Goal: Transaction & Acquisition: Download file/media

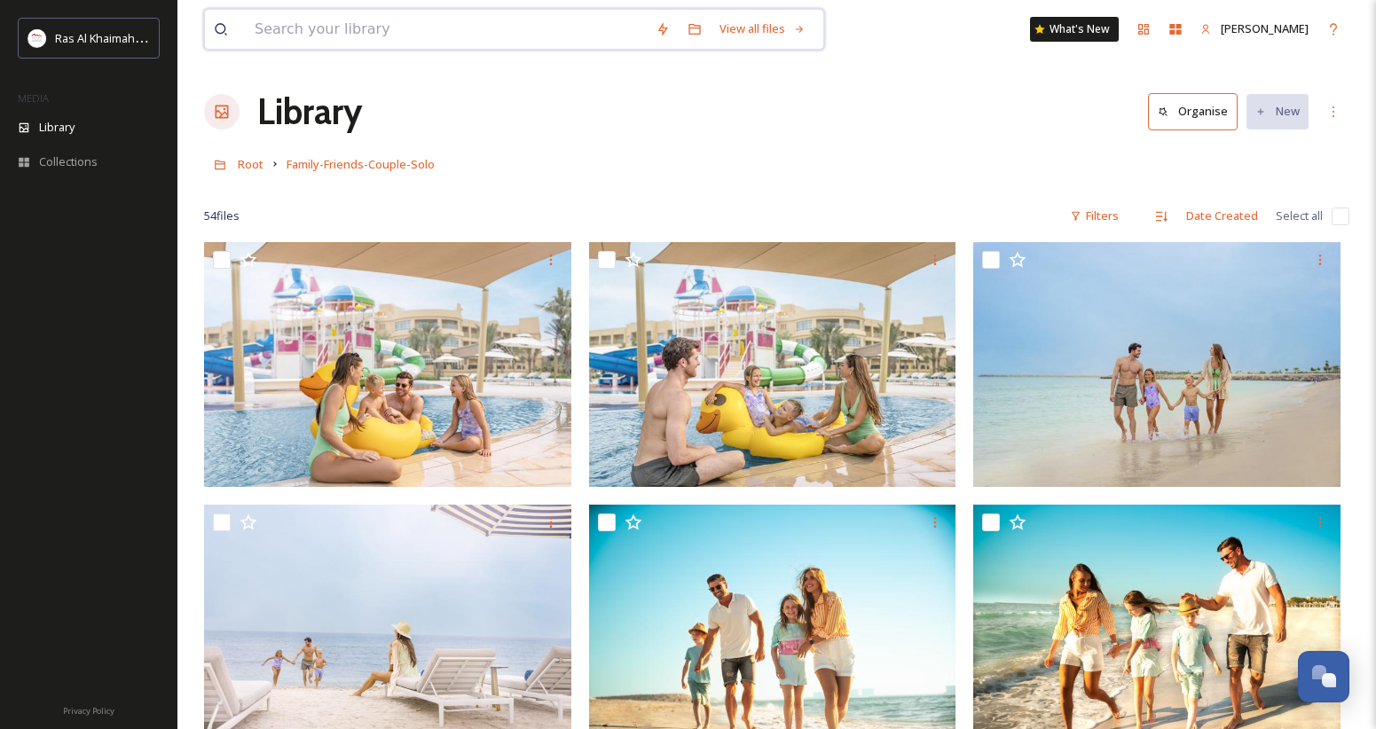
click at [328, 28] on input at bounding box center [446, 29] width 401 height 39
type input "family"
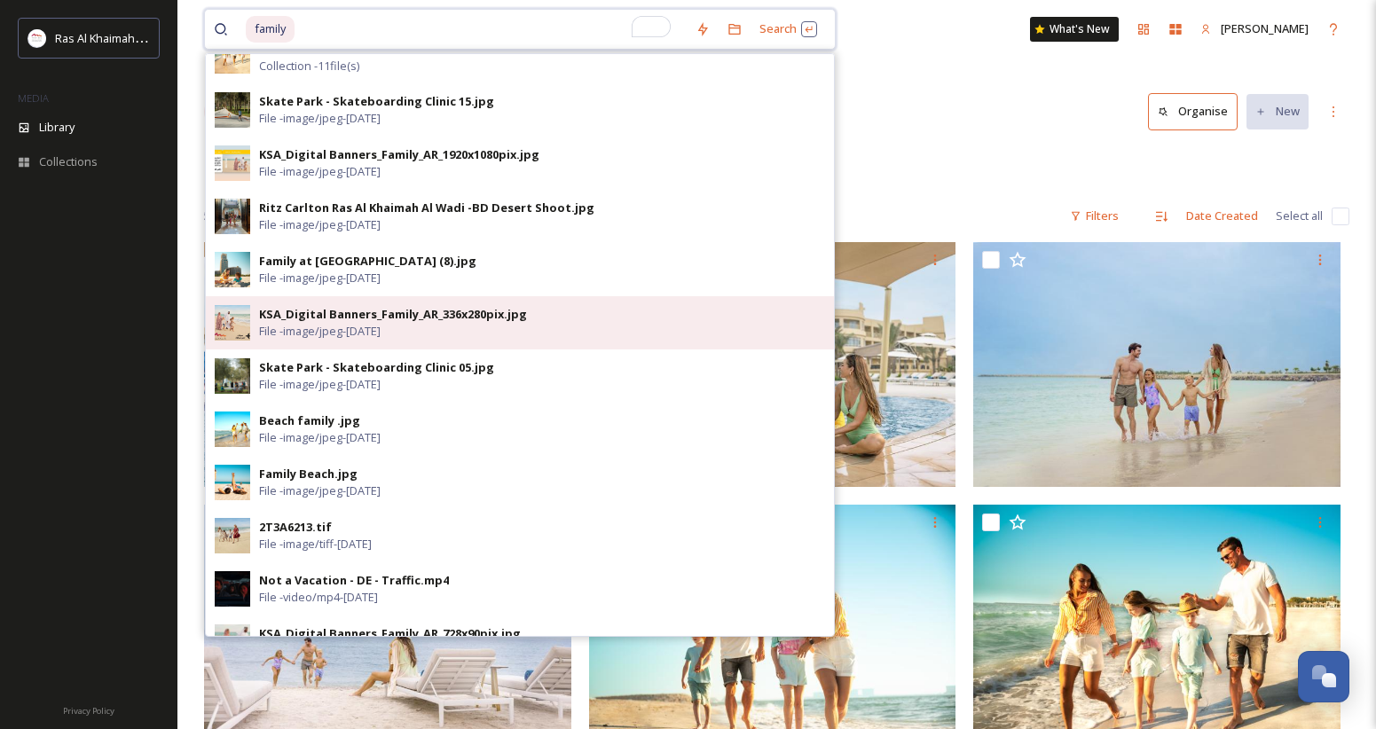
scroll to position [75, 0]
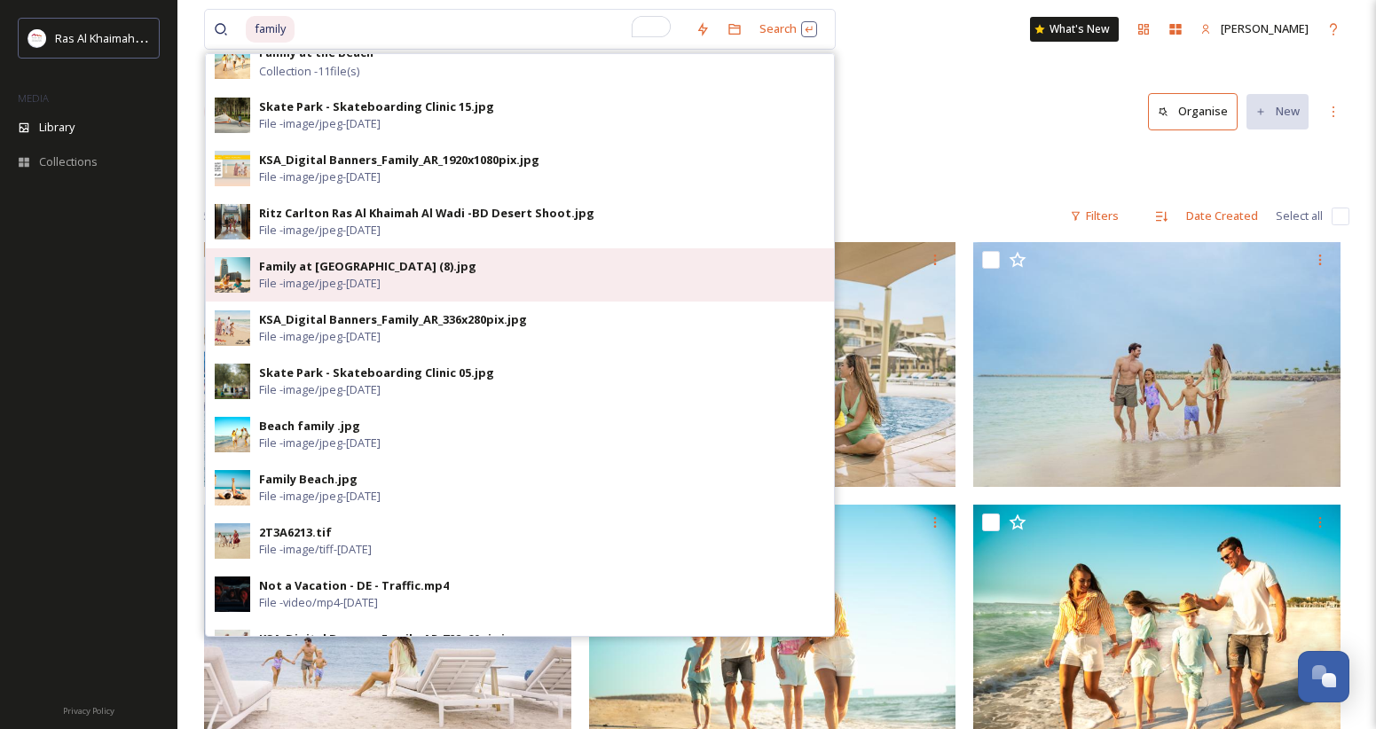
click at [353, 267] on div "Family at [GEOGRAPHIC_DATA] (8).jpg" at bounding box center [367, 266] width 217 height 17
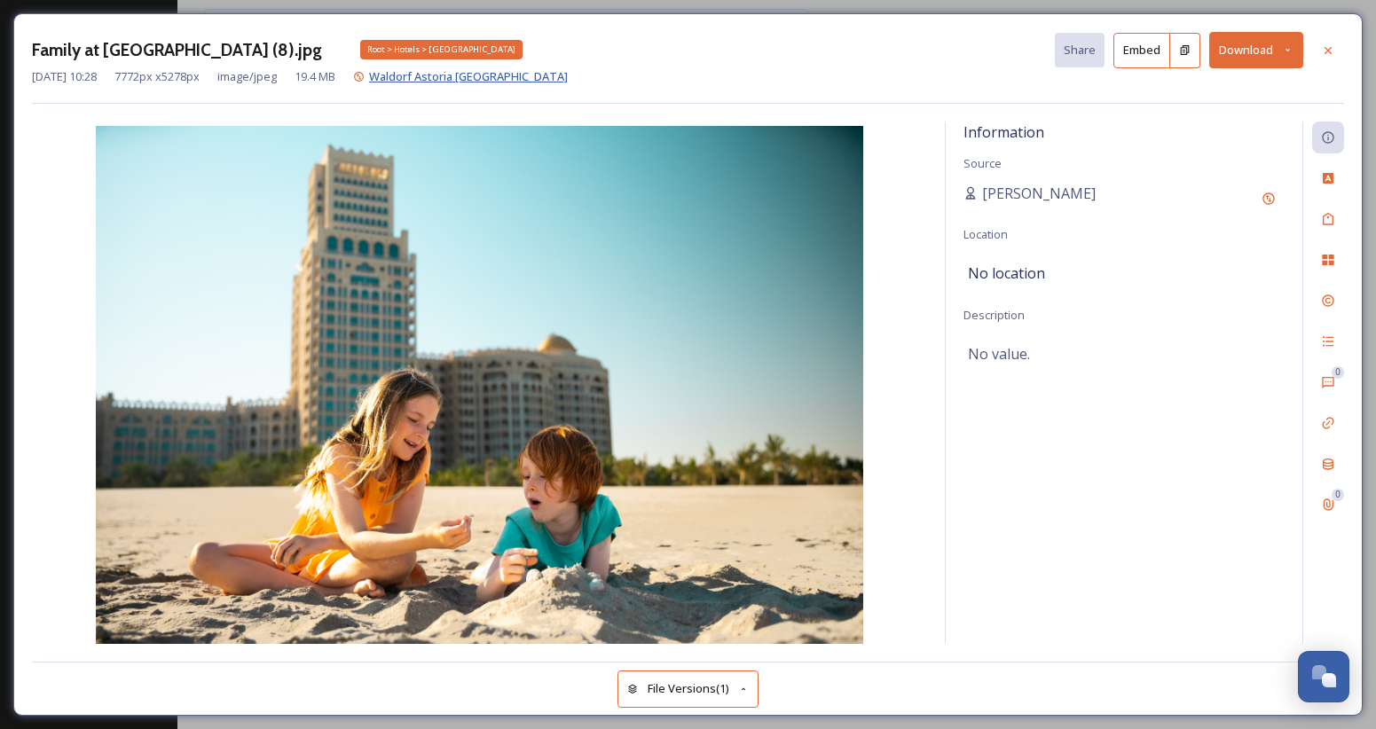
click at [454, 81] on span "Waldorf Astoria [GEOGRAPHIC_DATA]" at bounding box center [468, 76] width 199 height 16
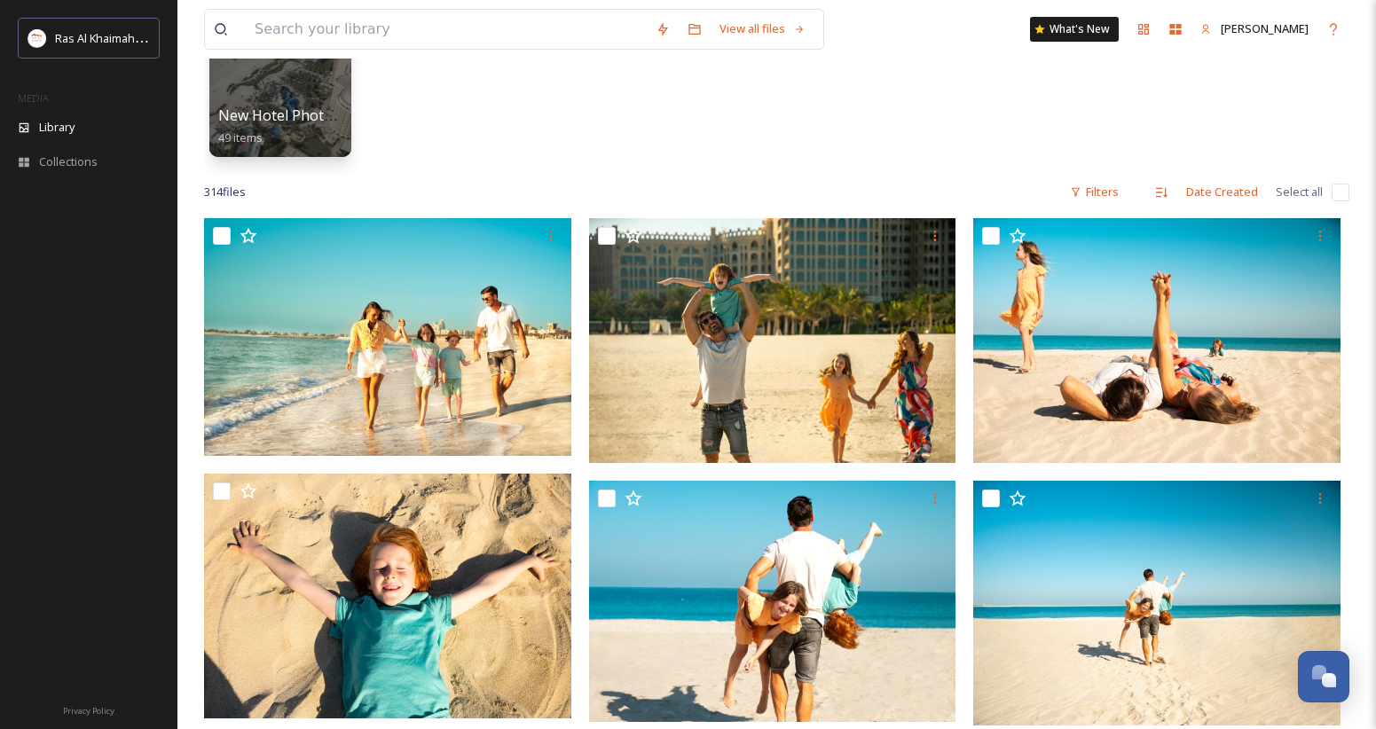
scroll to position [216, 0]
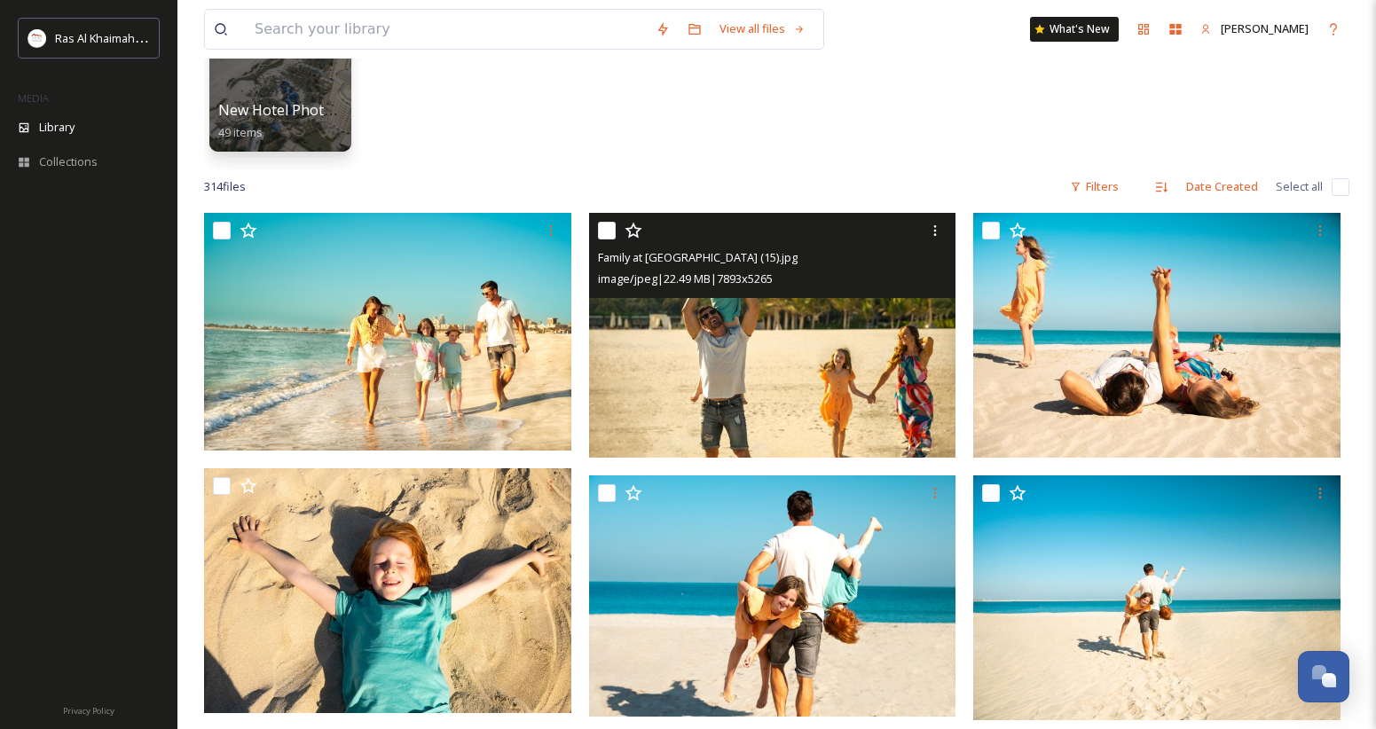
click at [759, 365] on img at bounding box center [772, 335] width 367 height 245
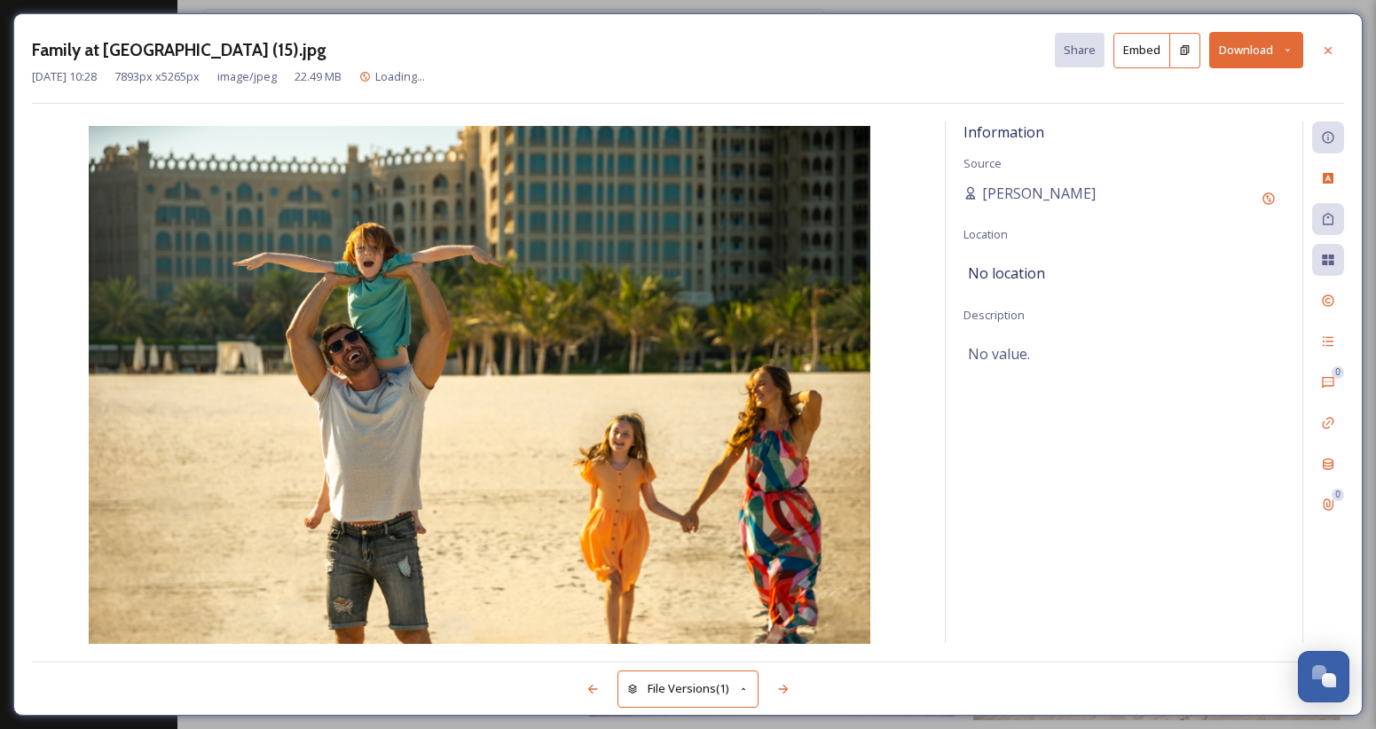
click at [1265, 47] on button "Download" at bounding box center [1257, 50] width 94 height 36
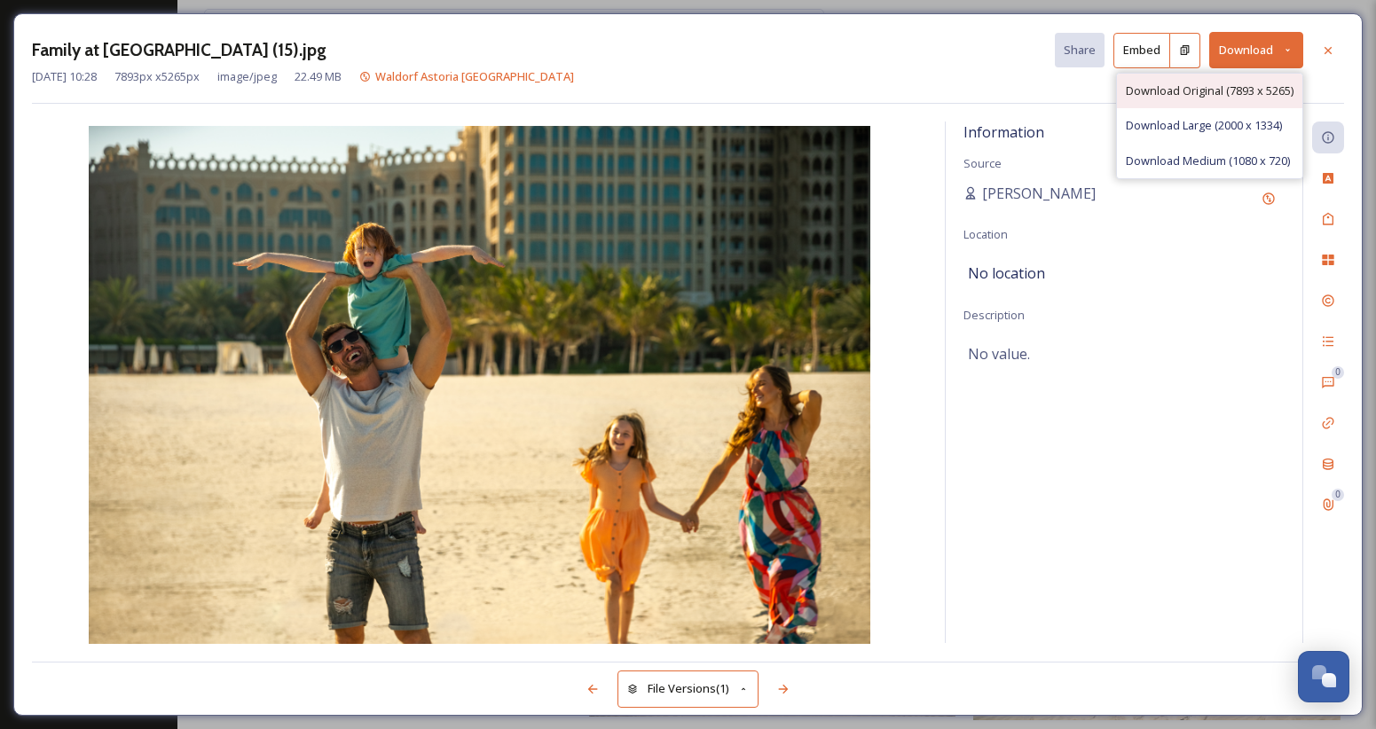
click at [1215, 94] on span "Download Original (7893 x 5265)" at bounding box center [1210, 91] width 168 height 17
